Goal: Browse casually

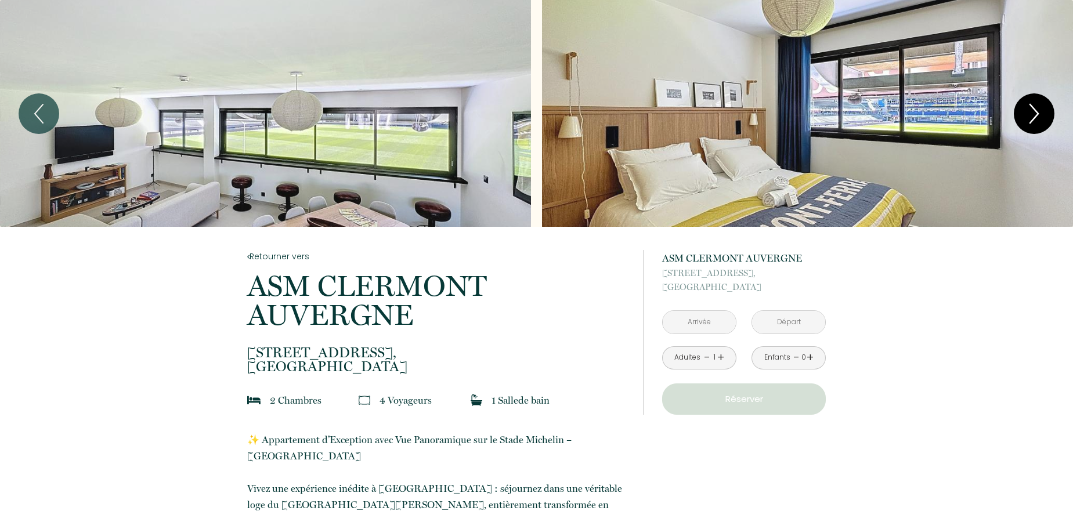
click at [835, 112] on icon "Next" at bounding box center [1034, 113] width 8 height 19
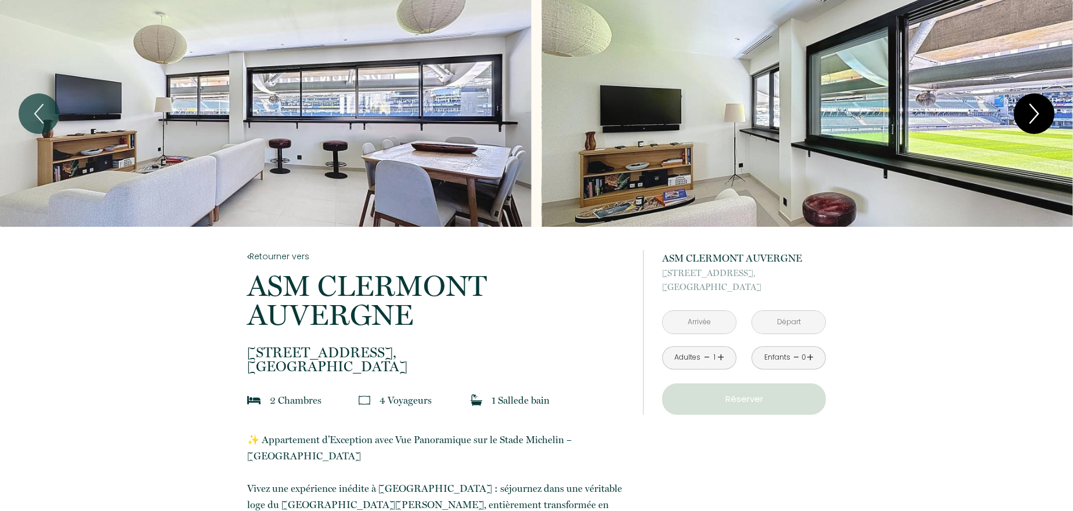
click at [835, 112] on icon "Next" at bounding box center [1034, 113] width 8 height 19
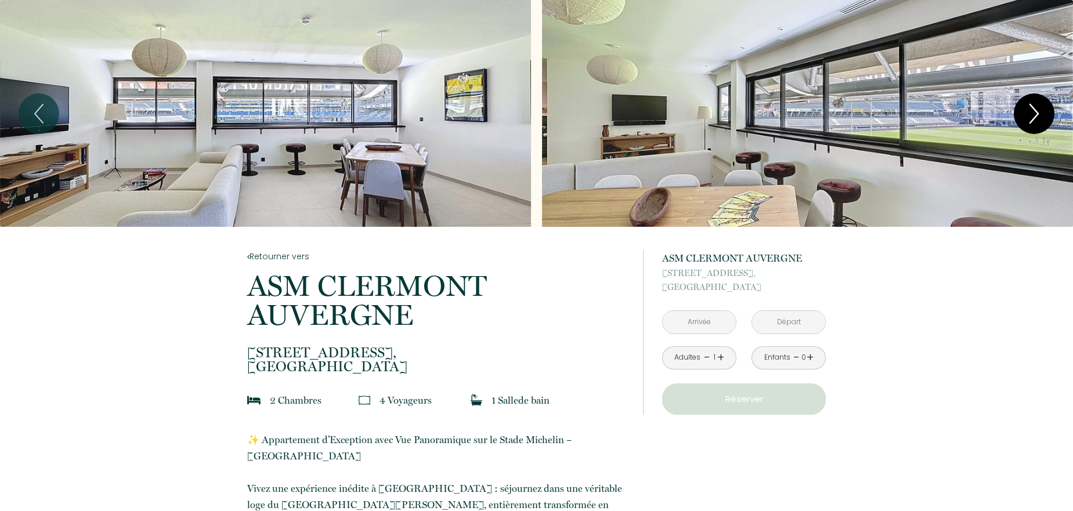
click at [835, 111] on icon "Next" at bounding box center [1034, 113] width 8 height 19
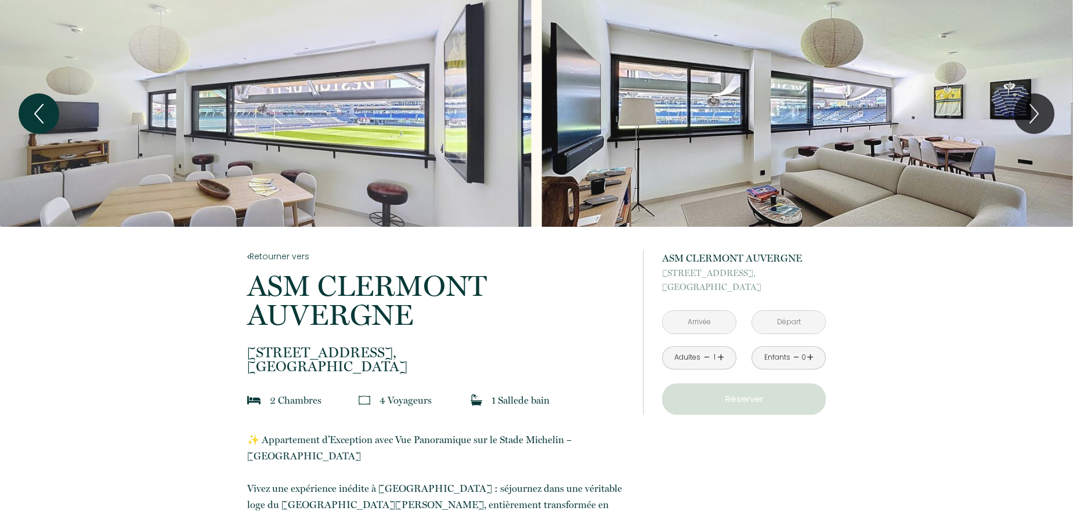
click at [53, 114] on button "Previous" at bounding box center [39, 113] width 41 height 41
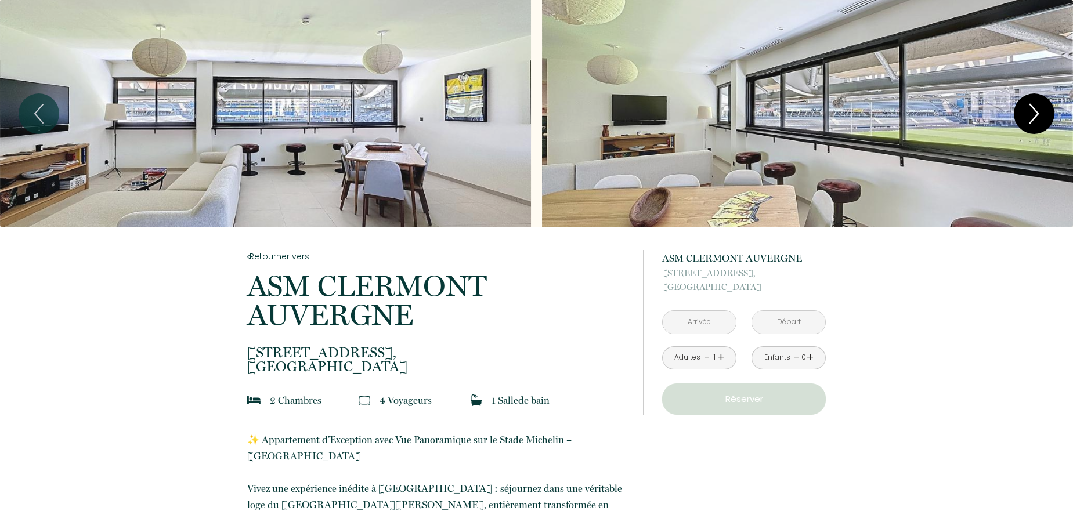
click at [835, 111] on icon "Next" at bounding box center [1034, 113] width 24 height 35
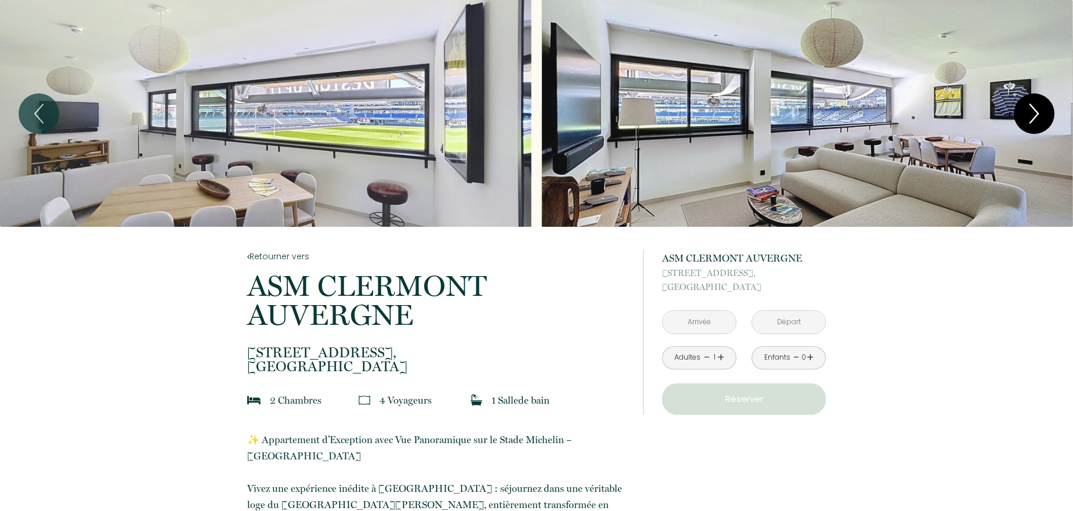
click at [835, 111] on icon "Next" at bounding box center [1034, 113] width 8 height 19
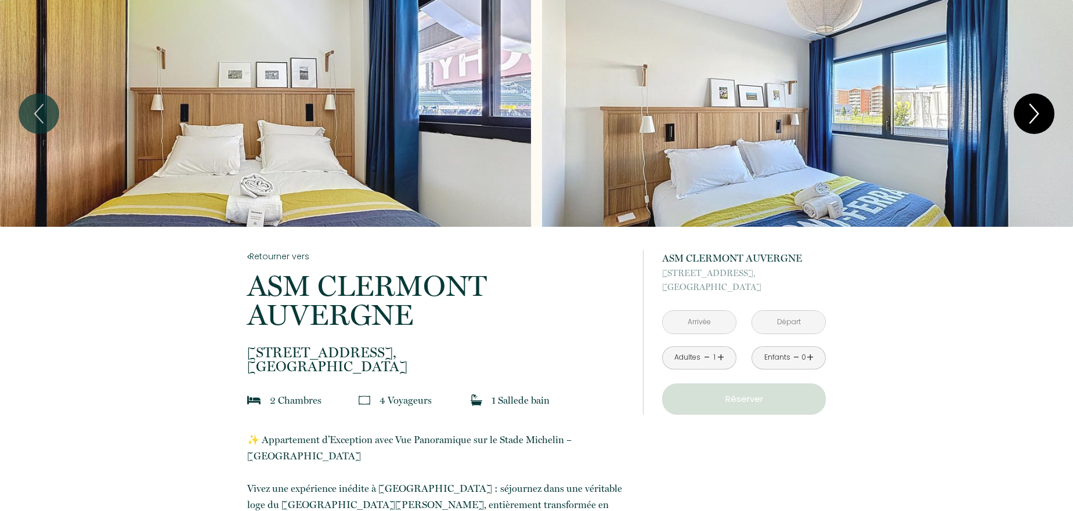
click at [835, 111] on icon "Next" at bounding box center [1034, 113] width 8 height 19
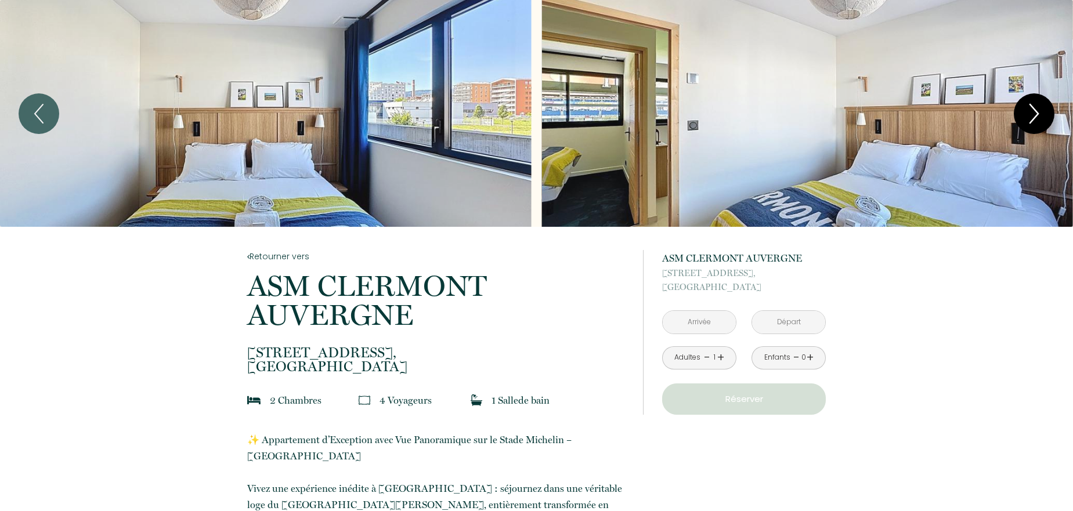
click at [835, 111] on icon "Next" at bounding box center [1034, 113] width 8 height 19
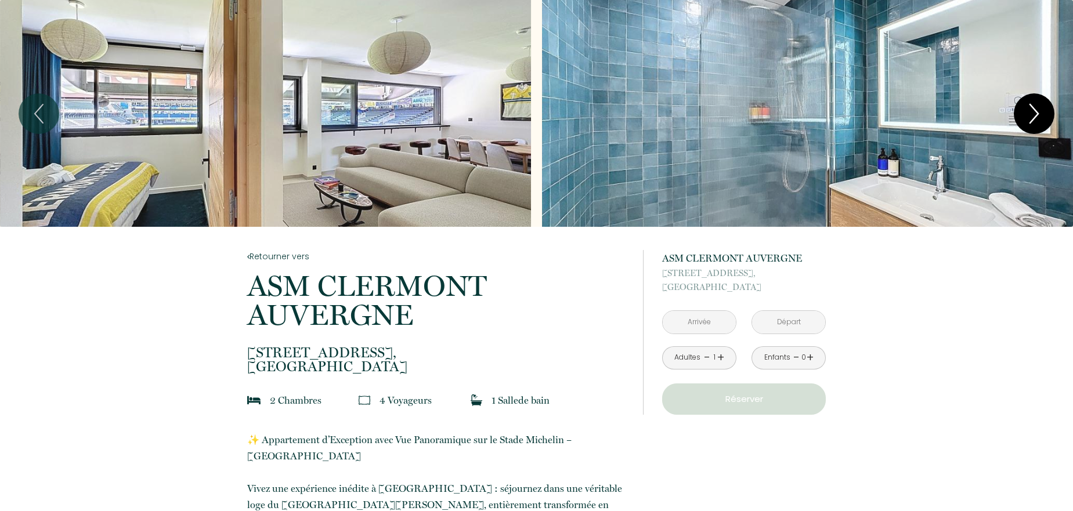
click at [835, 111] on icon "Next" at bounding box center [1034, 113] width 8 height 19
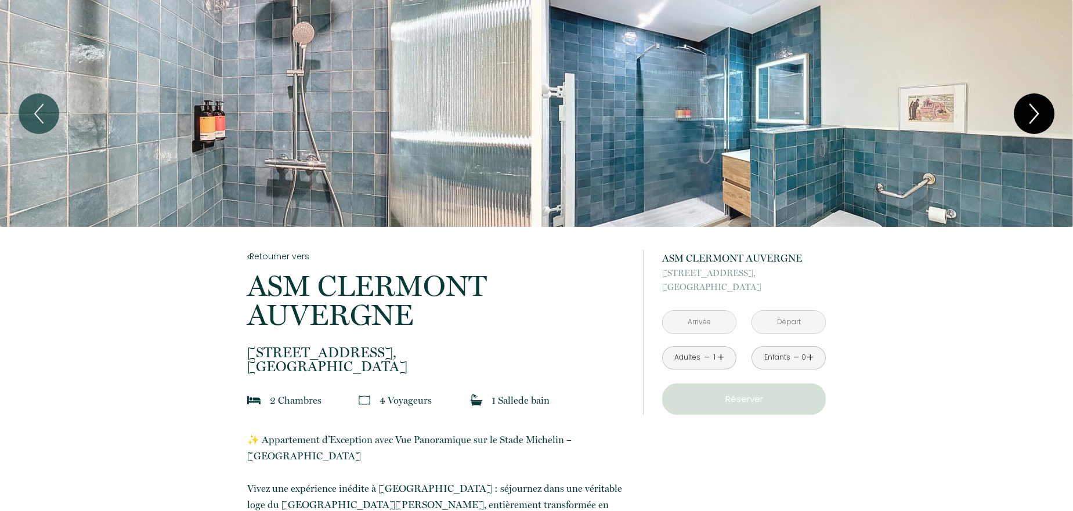
click at [835, 111] on icon "Next" at bounding box center [1034, 113] width 8 height 19
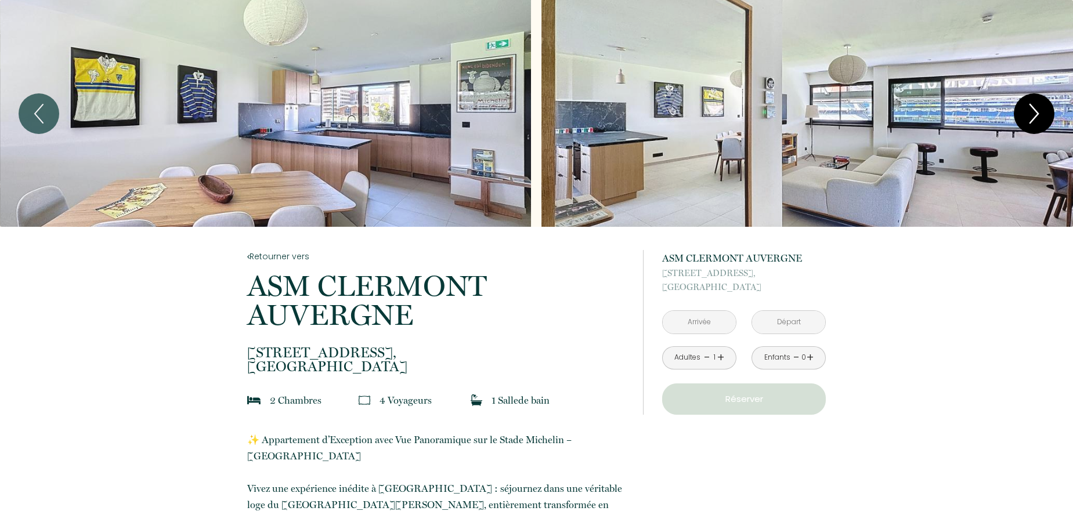
click at [835, 111] on icon "Next" at bounding box center [1034, 113] width 8 height 19
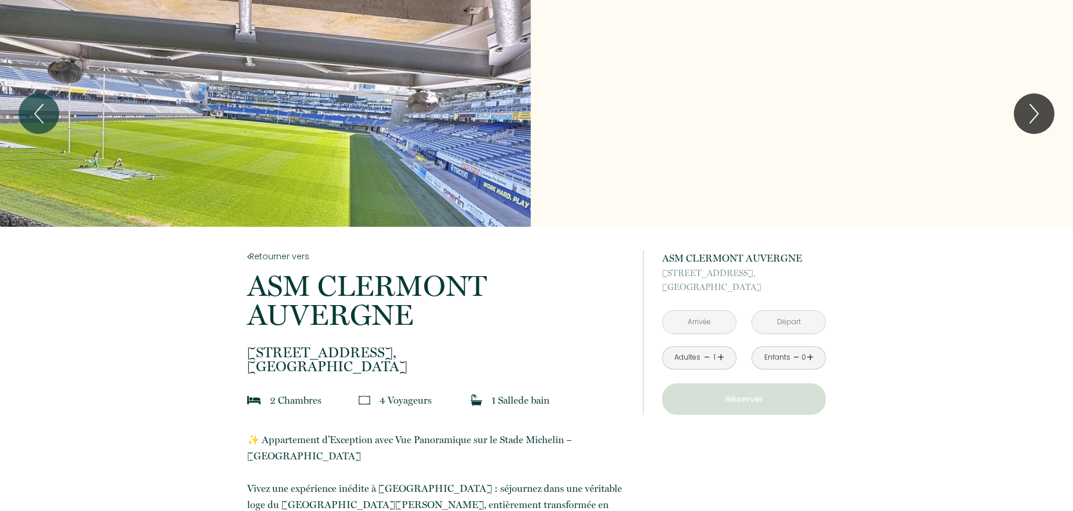
scroll to position [46, 0]
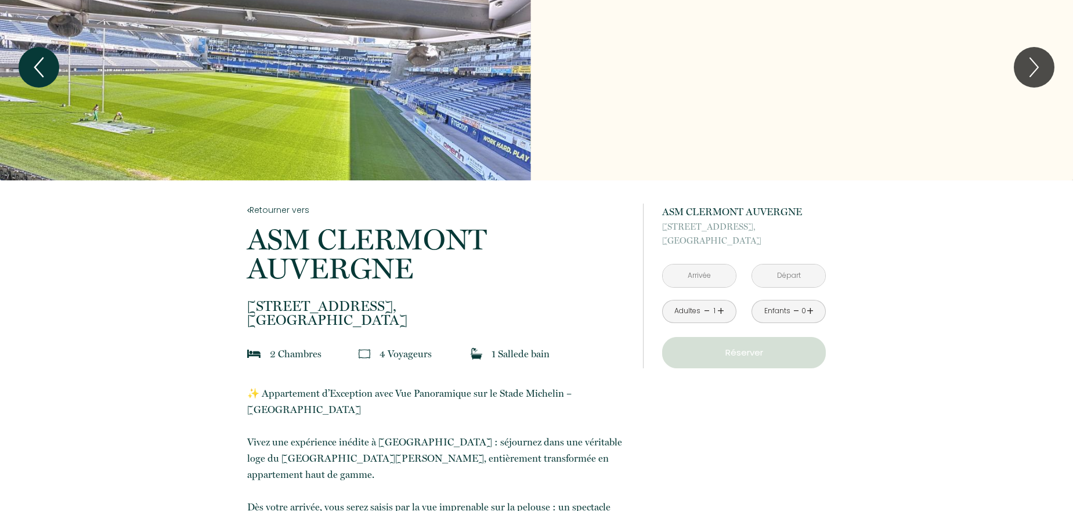
click at [39, 65] on icon "Previous" at bounding box center [39, 67] width 24 height 35
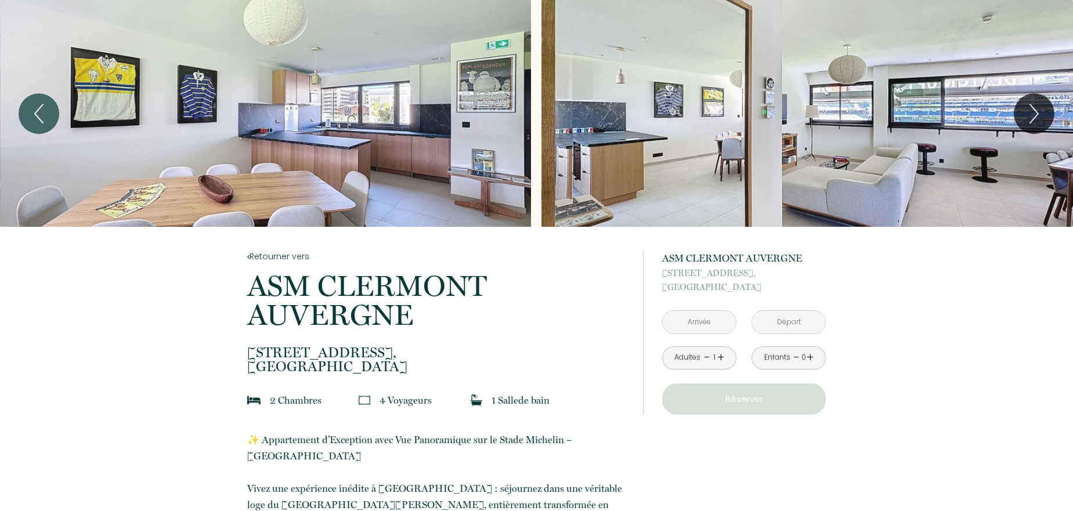
scroll to position [0, 0]
